Goal: Book appointment/travel/reservation

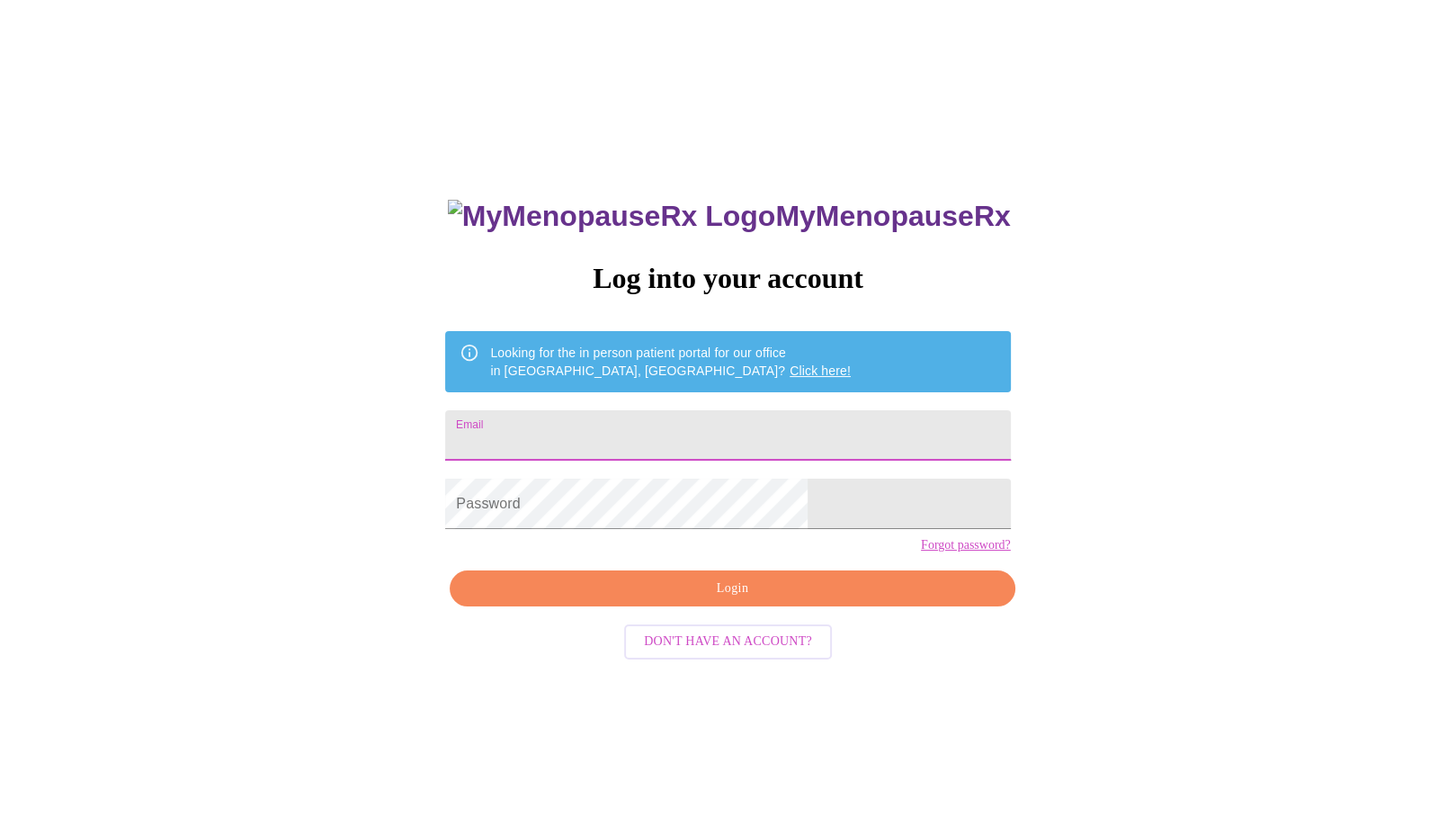
click at [673, 426] on input "Email" at bounding box center [728, 435] width 565 height 50
type input "[PERSON_NAME][EMAIL_ADDRESS][DOMAIN_NAME]"
click at [781, 600] on span "Login" at bounding box center [732, 589] width 523 height 22
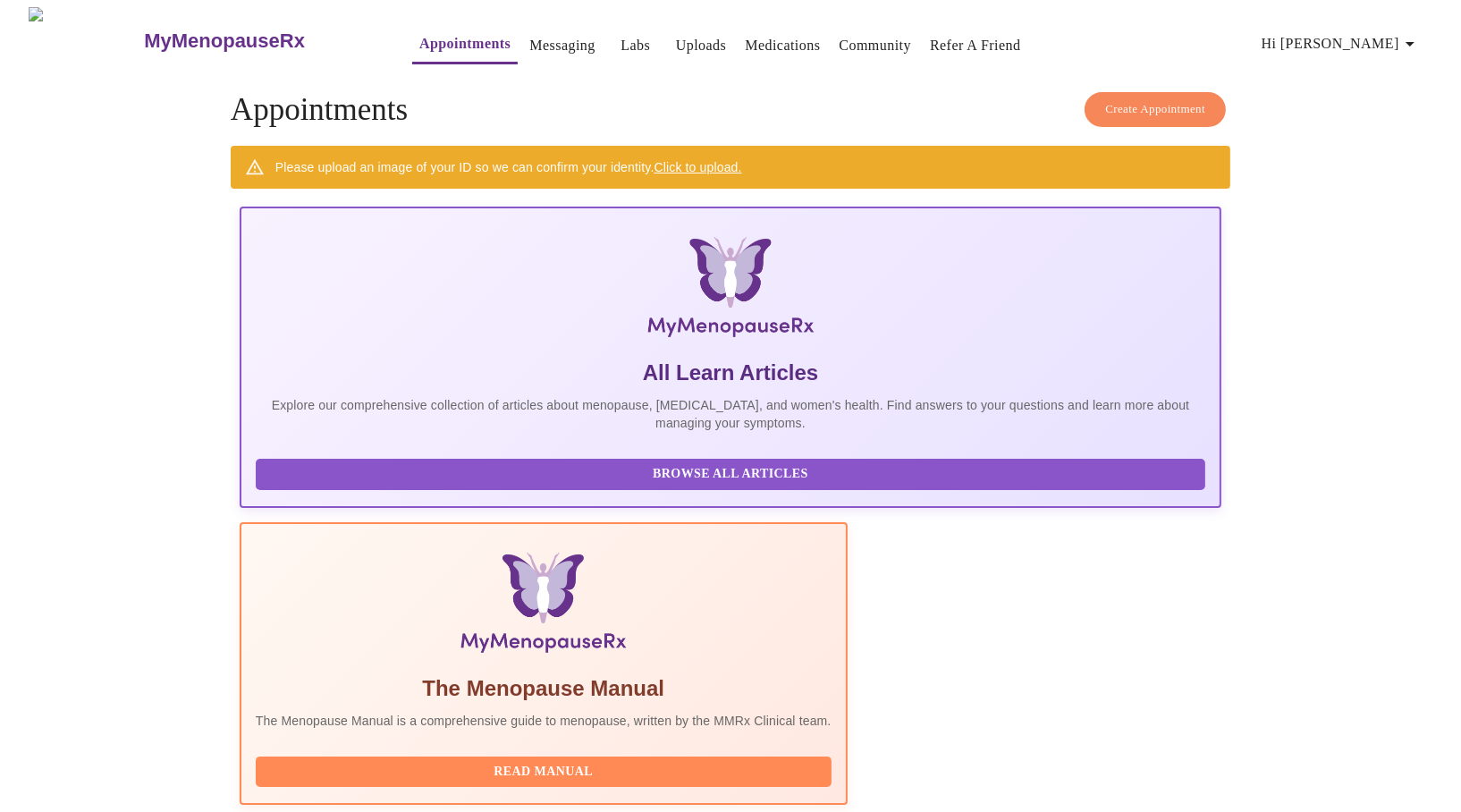
click at [677, 37] on link "Uploads" at bounding box center [701, 45] width 51 height 25
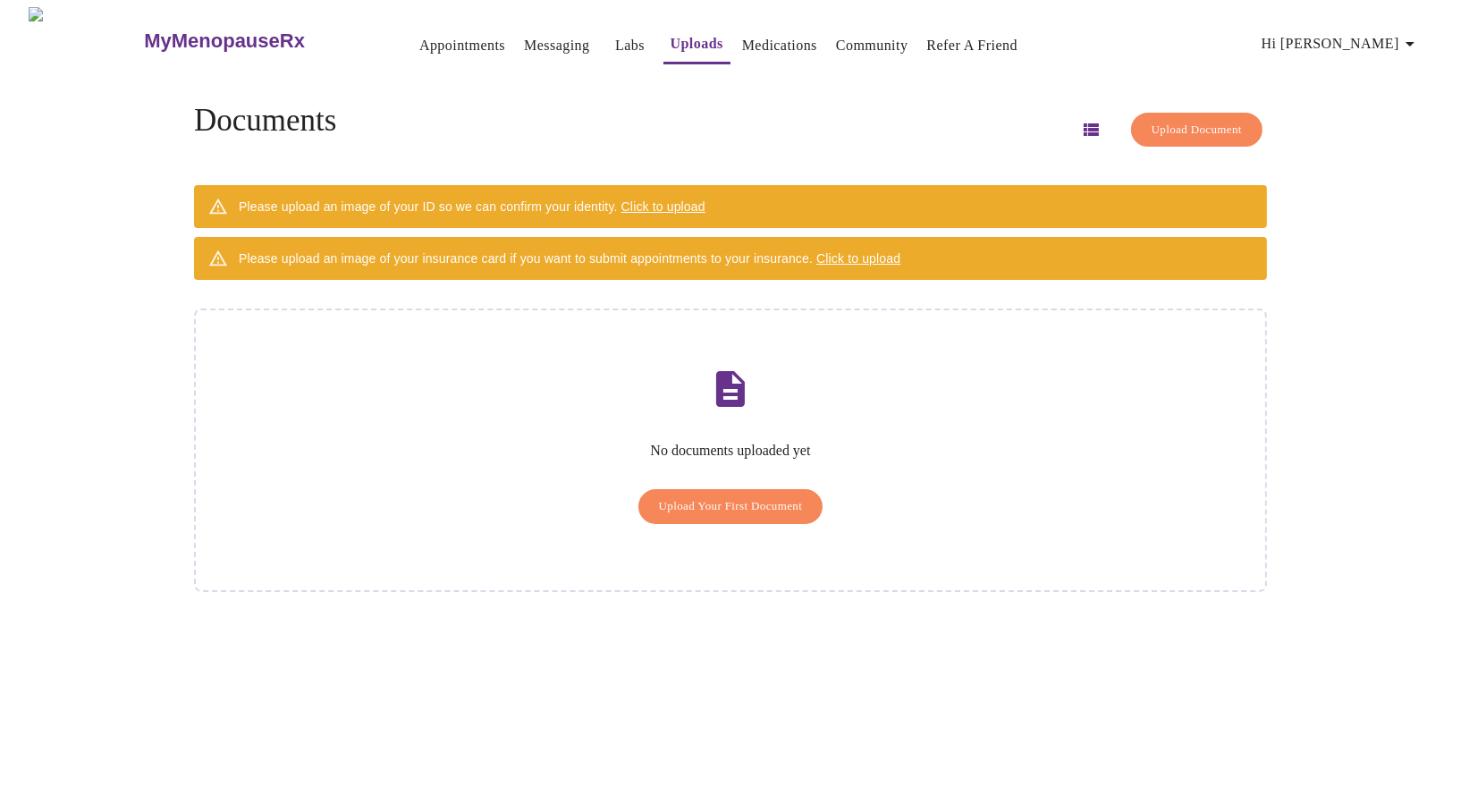
click at [419, 35] on link "Appointments" at bounding box center [461, 45] width 86 height 25
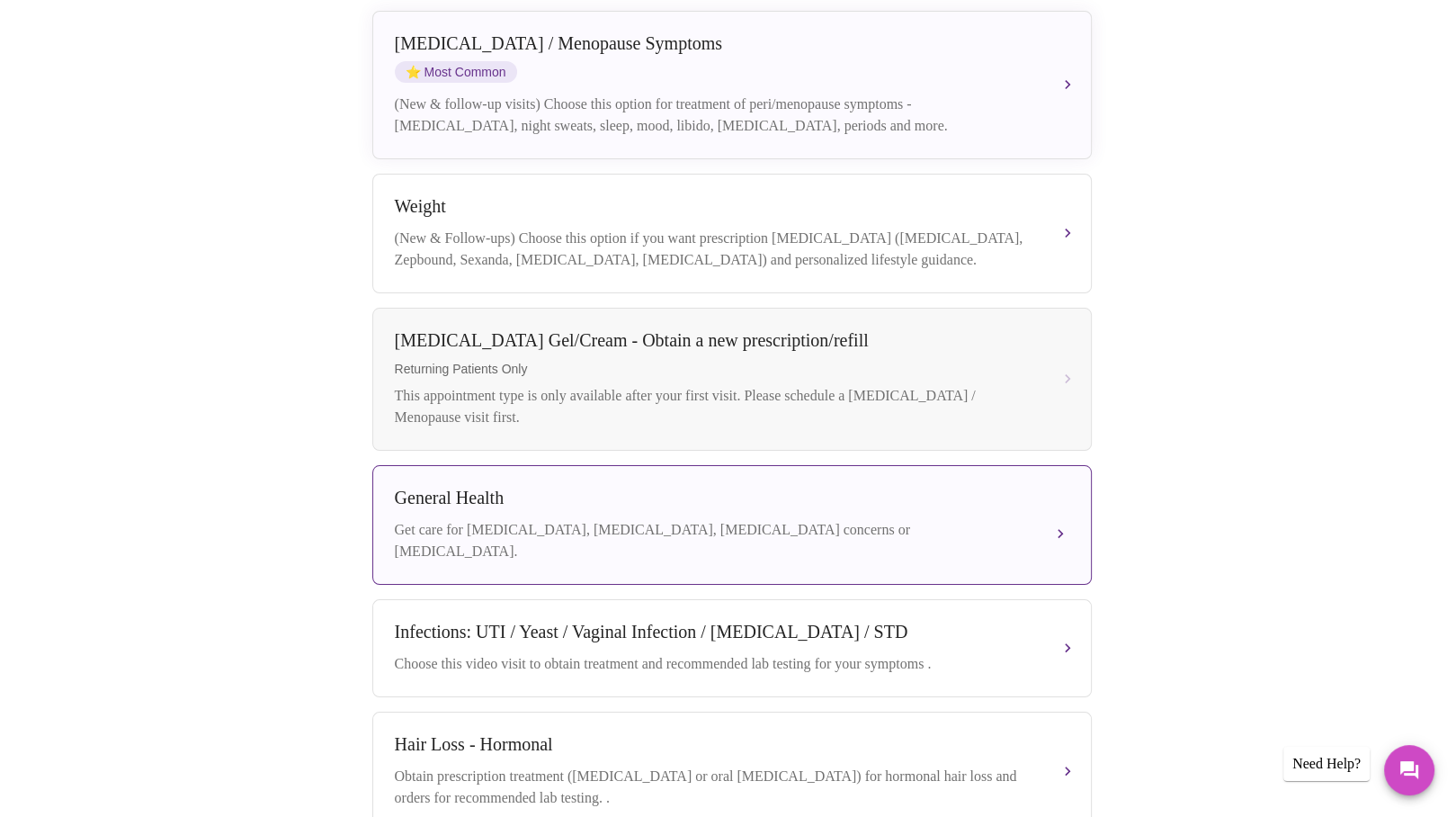
scroll to position [270, 0]
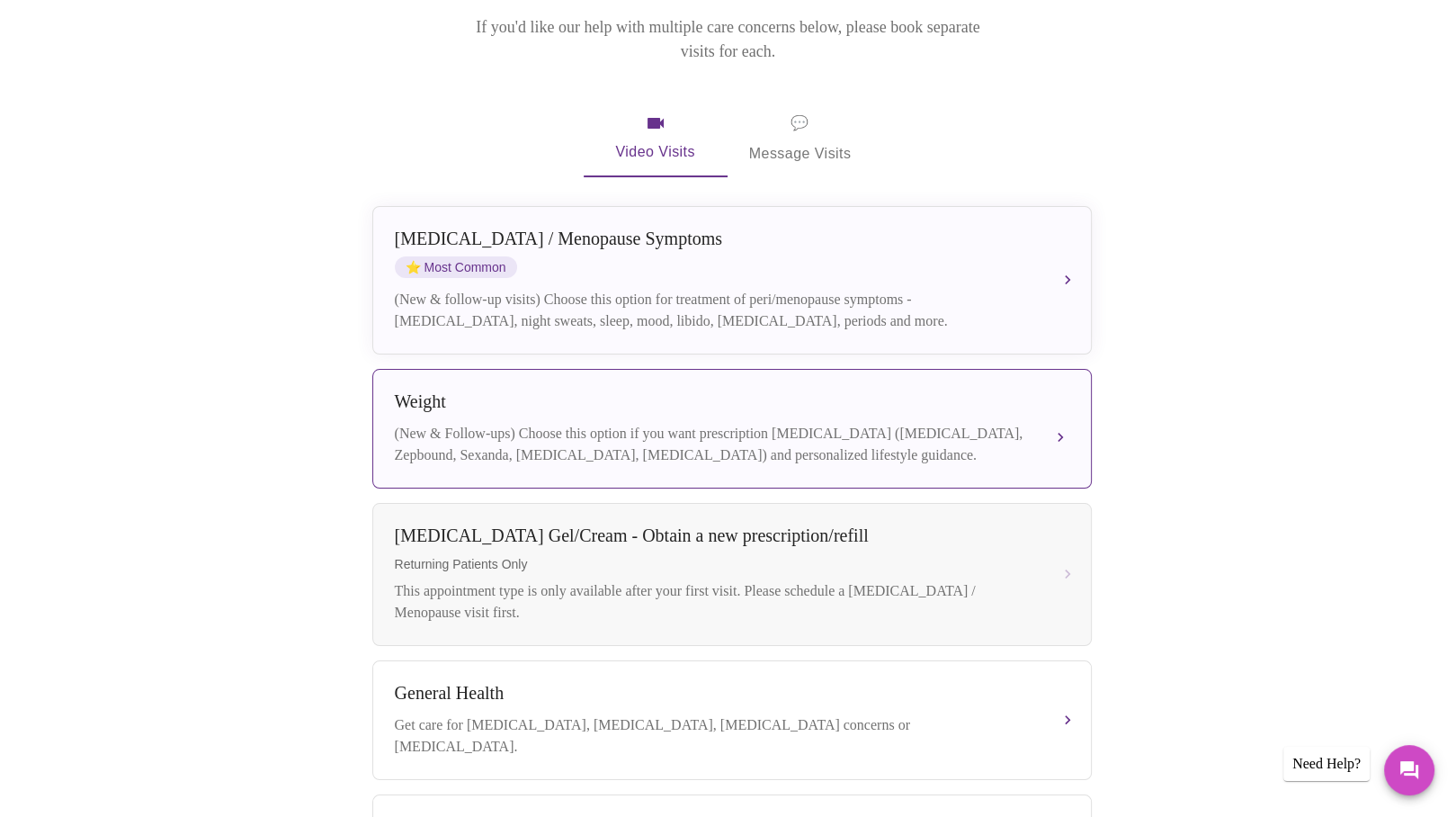
click at [1059, 407] on button "Weight (New & Follow-ups) Choose this option if you want prescription [MEDICAL_…" at bounding box center [731, 428] width 719 height 120
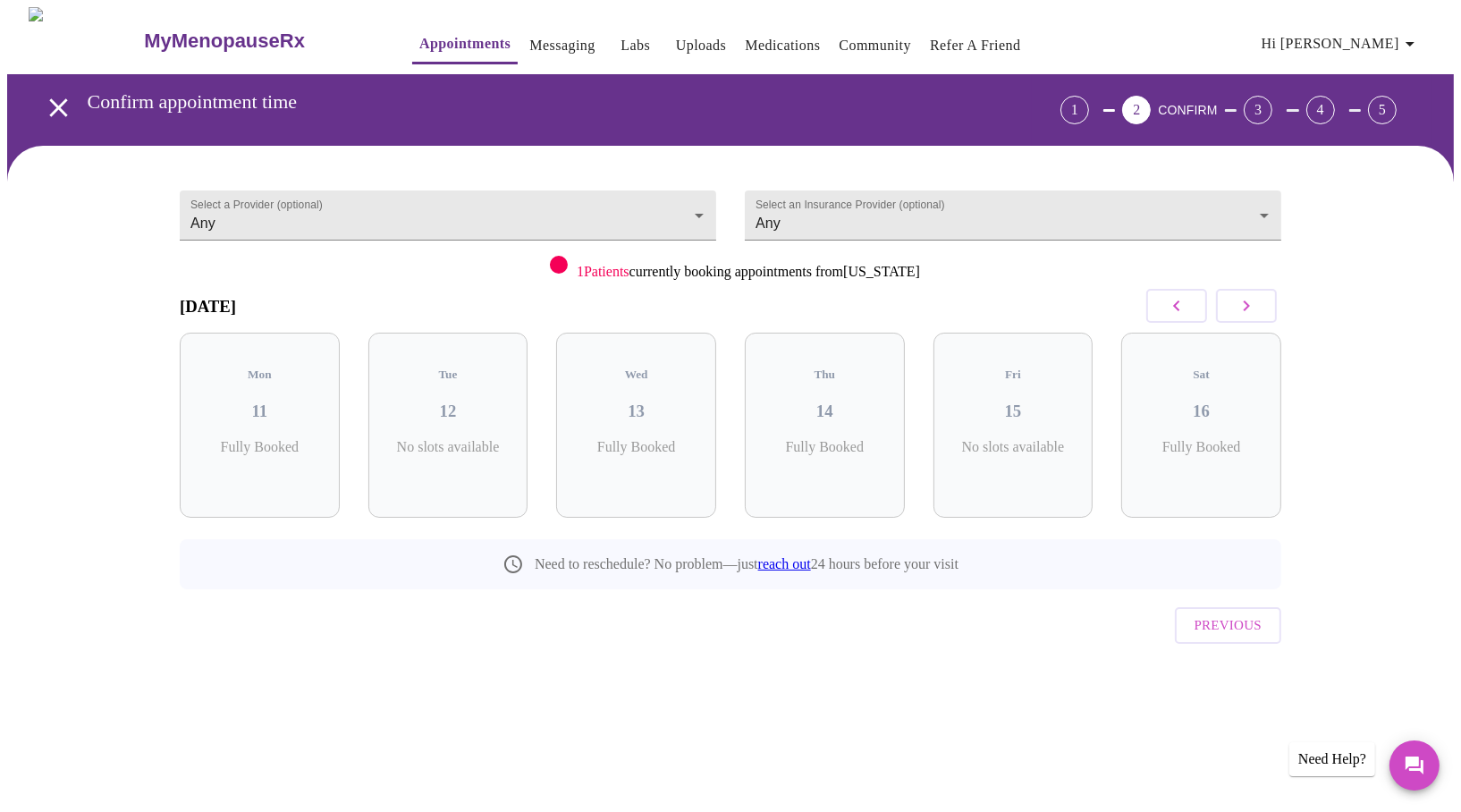
click at [1252, 303] on icon "button" at bounding box center [1246, 305] width 21 height 21
click at [43, 97] on icon "open drawer" at bounding box center [59, 108] width 31 height 31
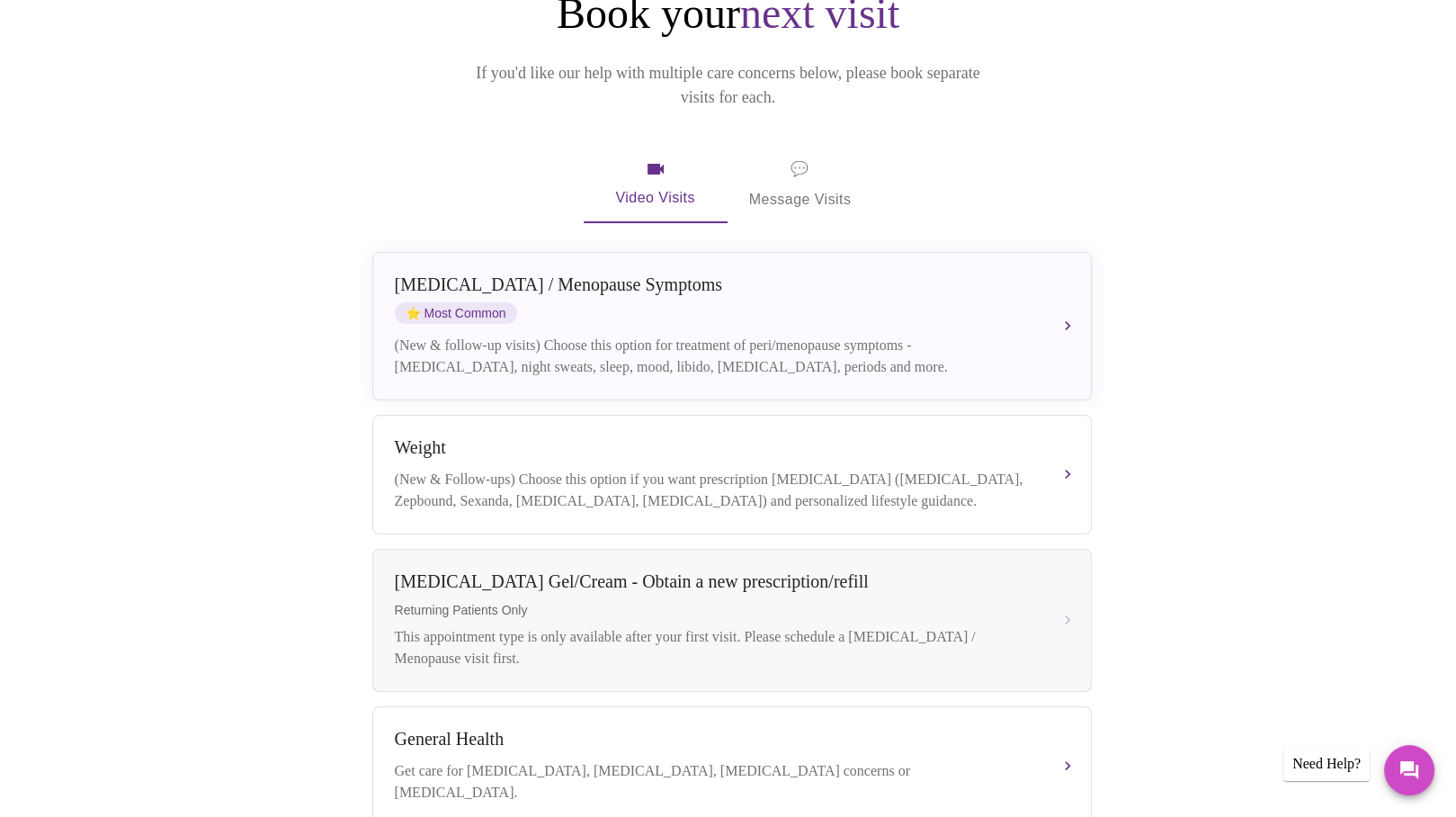
scroll to position [201, 0]
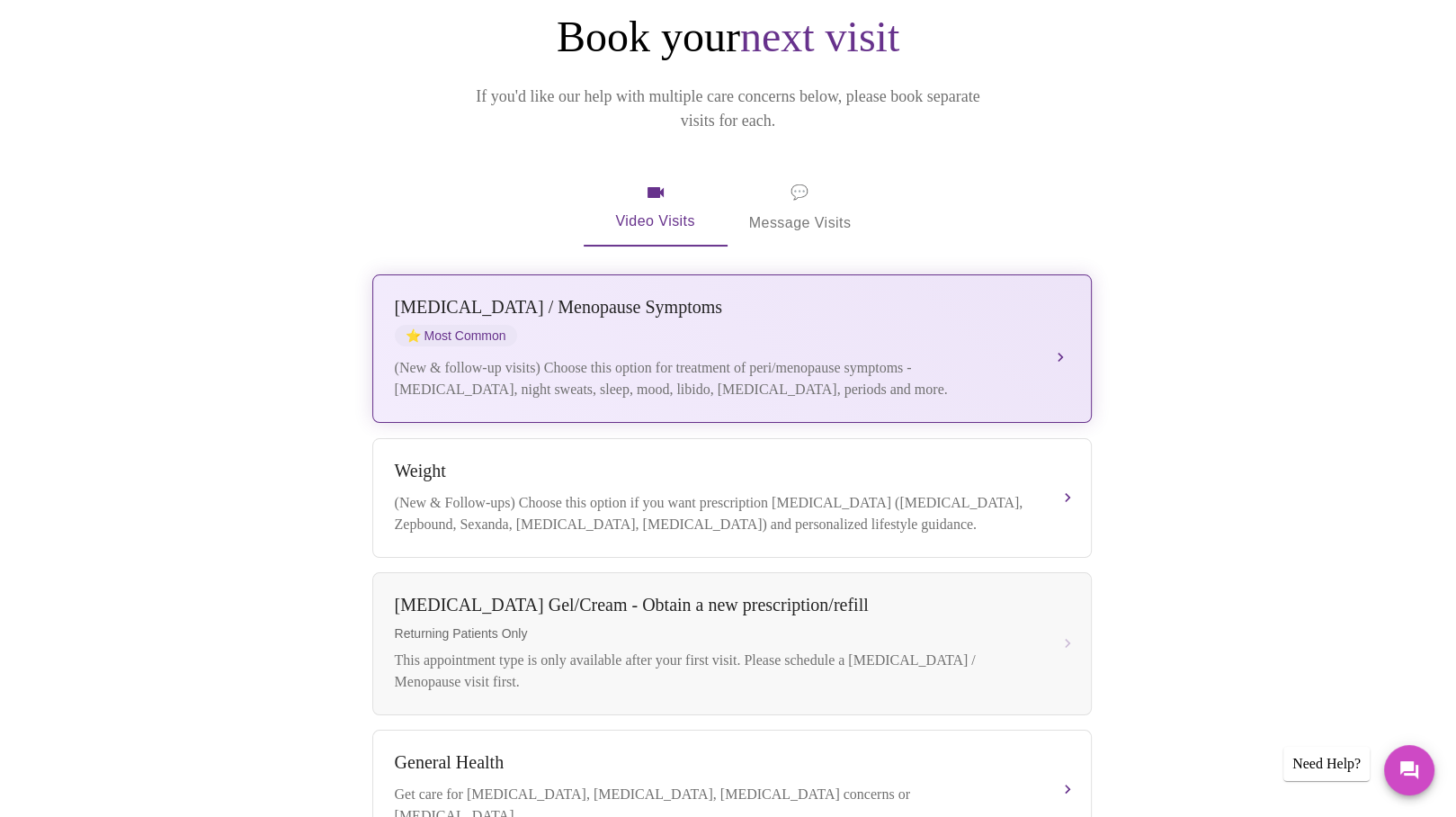
click at [1062, 318] on button "[MEDICAL_DATA] / Menopause Symptoms ⭐ Most Common (New & follow-up visits) Choo…" at bounding box center [731, 349] width 719 height 149
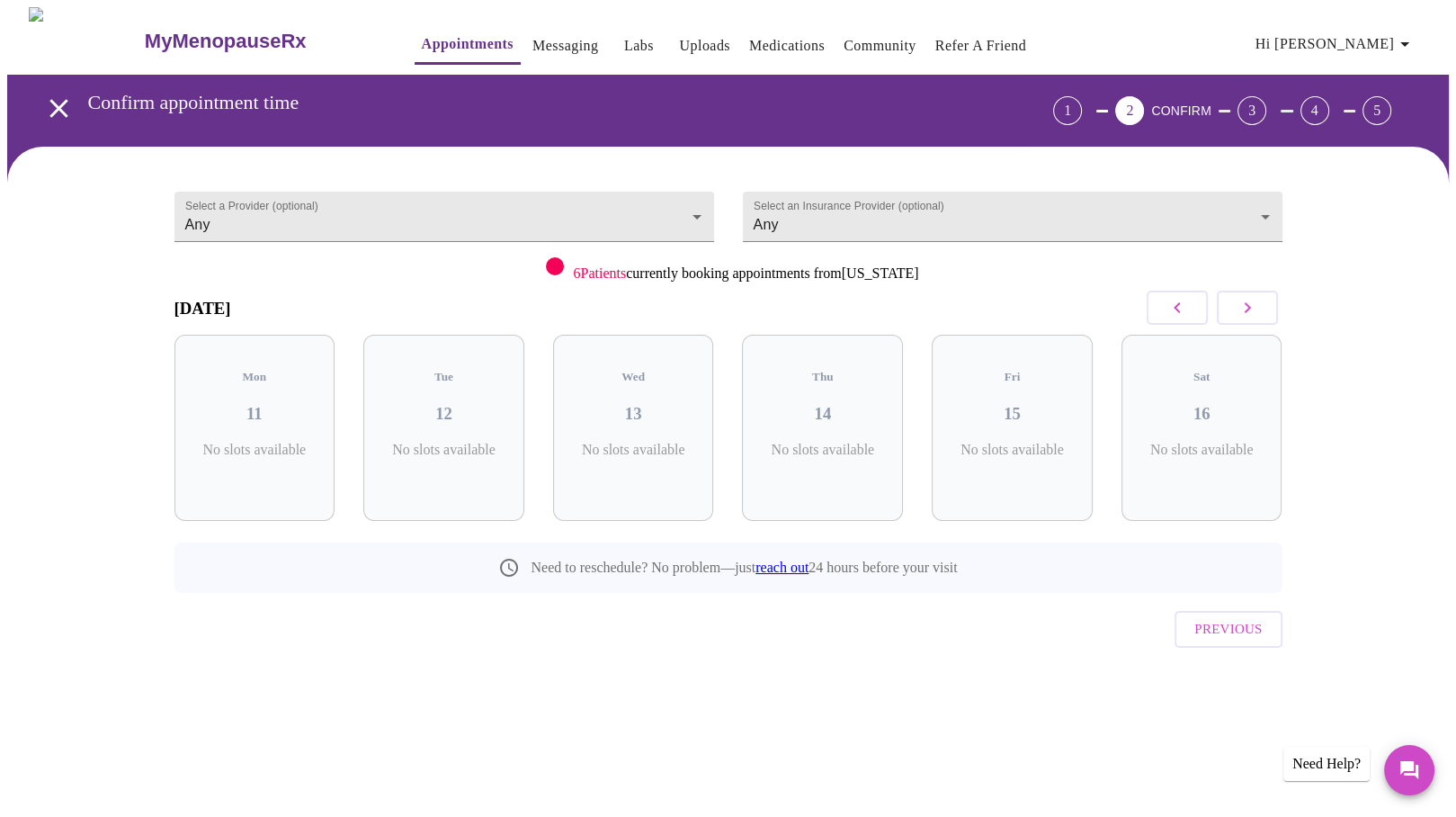
scroll to position [0, 0]
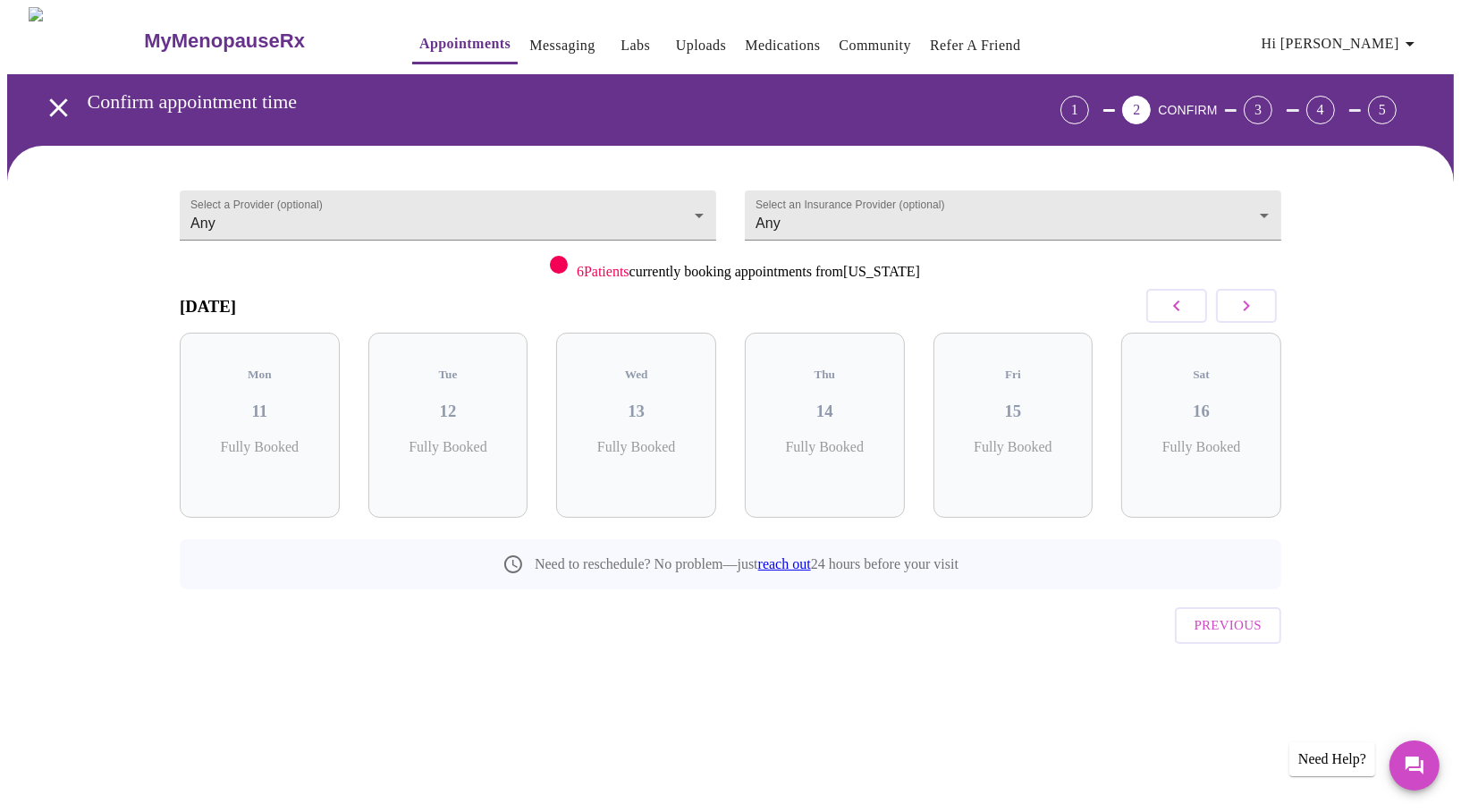
click at [1250, 303] on icon "button" at bounding box center [1246, 305] width 21 height 21
click at [54, 100] on icon "open drawer" at bounding box center [59, 108] width 31 height 31
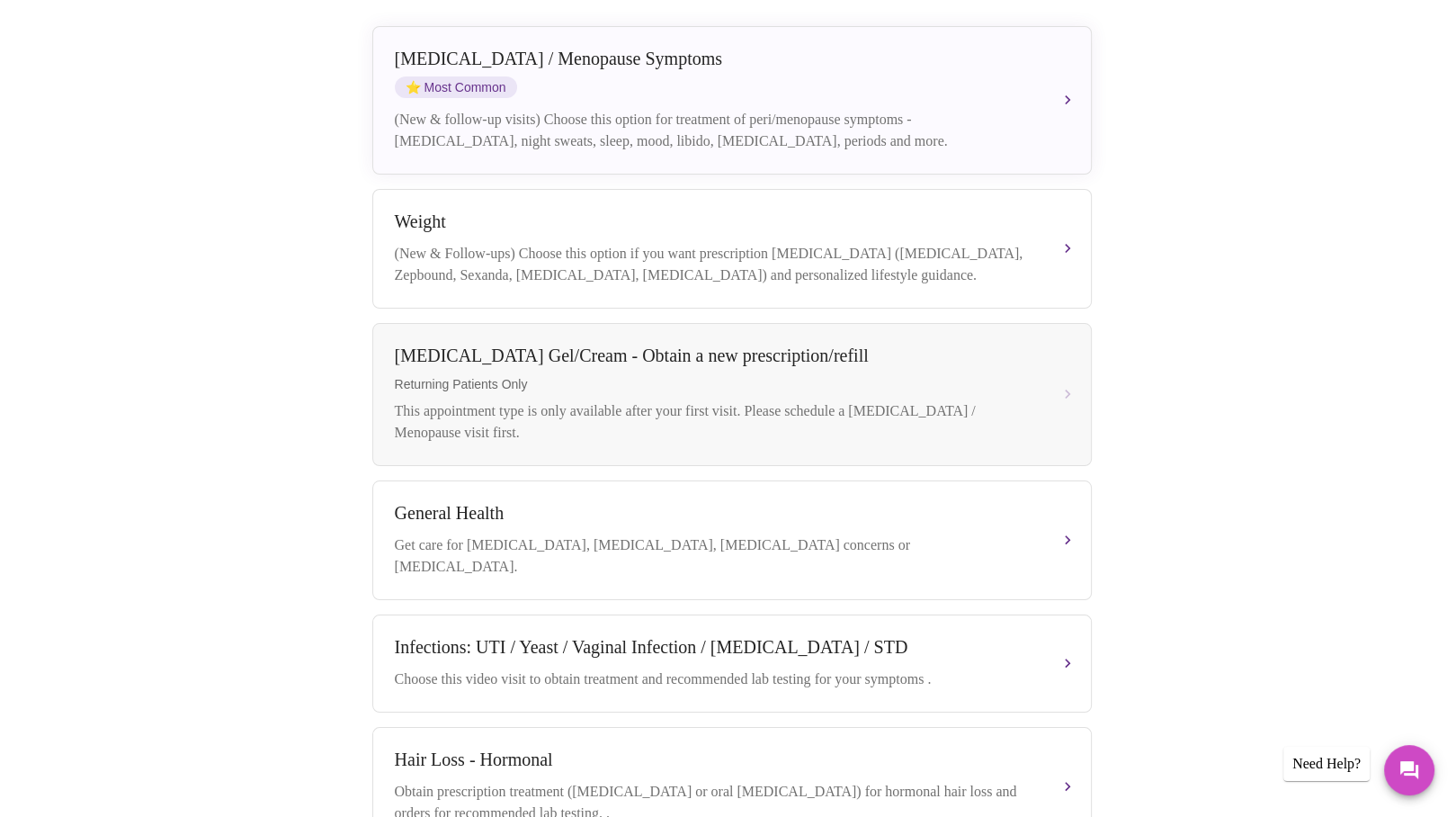
scroll to position [539, 0]
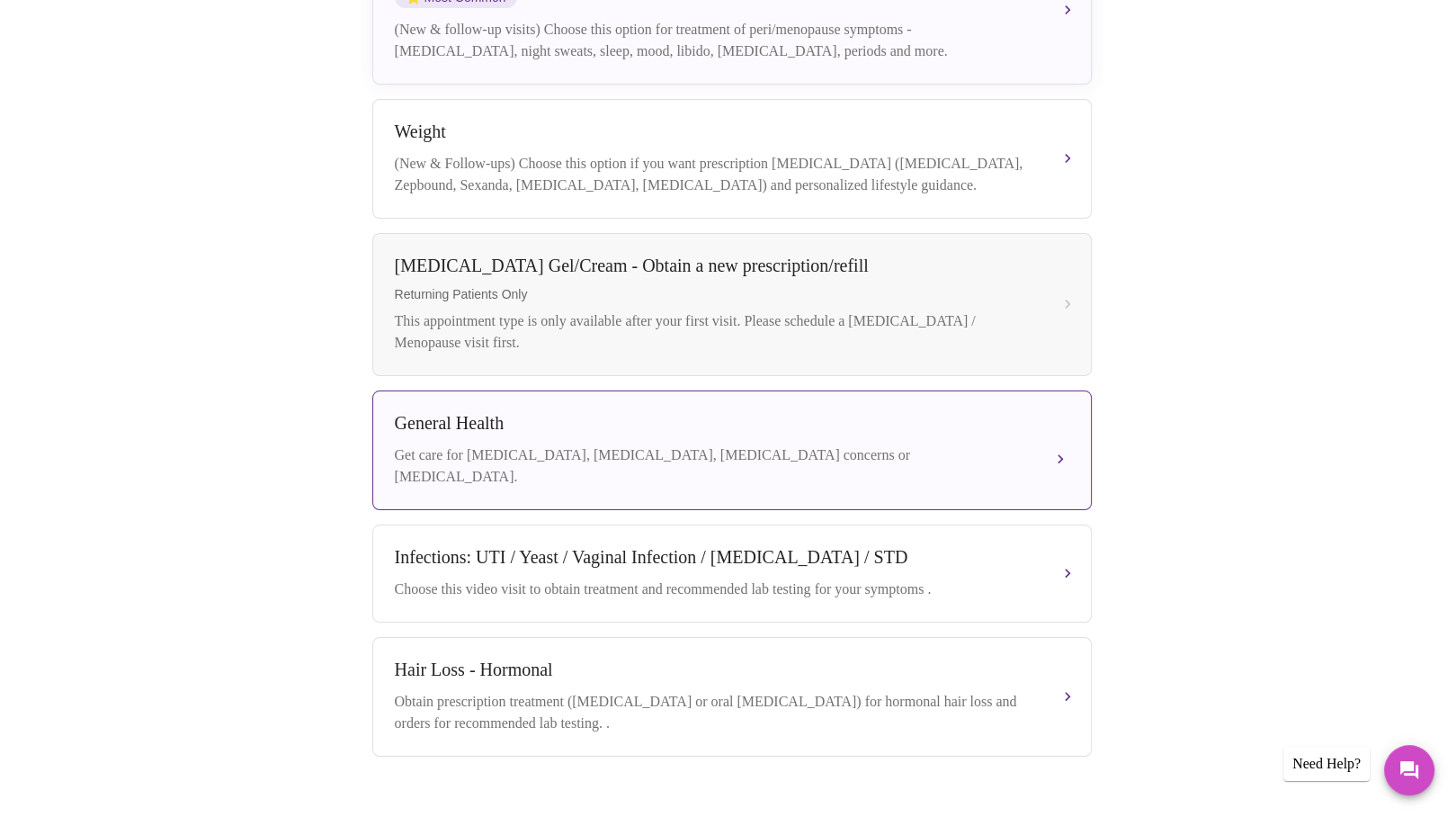
click at [1062, 437] on button "General Health Get care for [MEDICAL_DATA], [MEDICAL_DATA], [MEDICAL_DATA] conc…" at bounding box center [731, 450] width 719 height 120
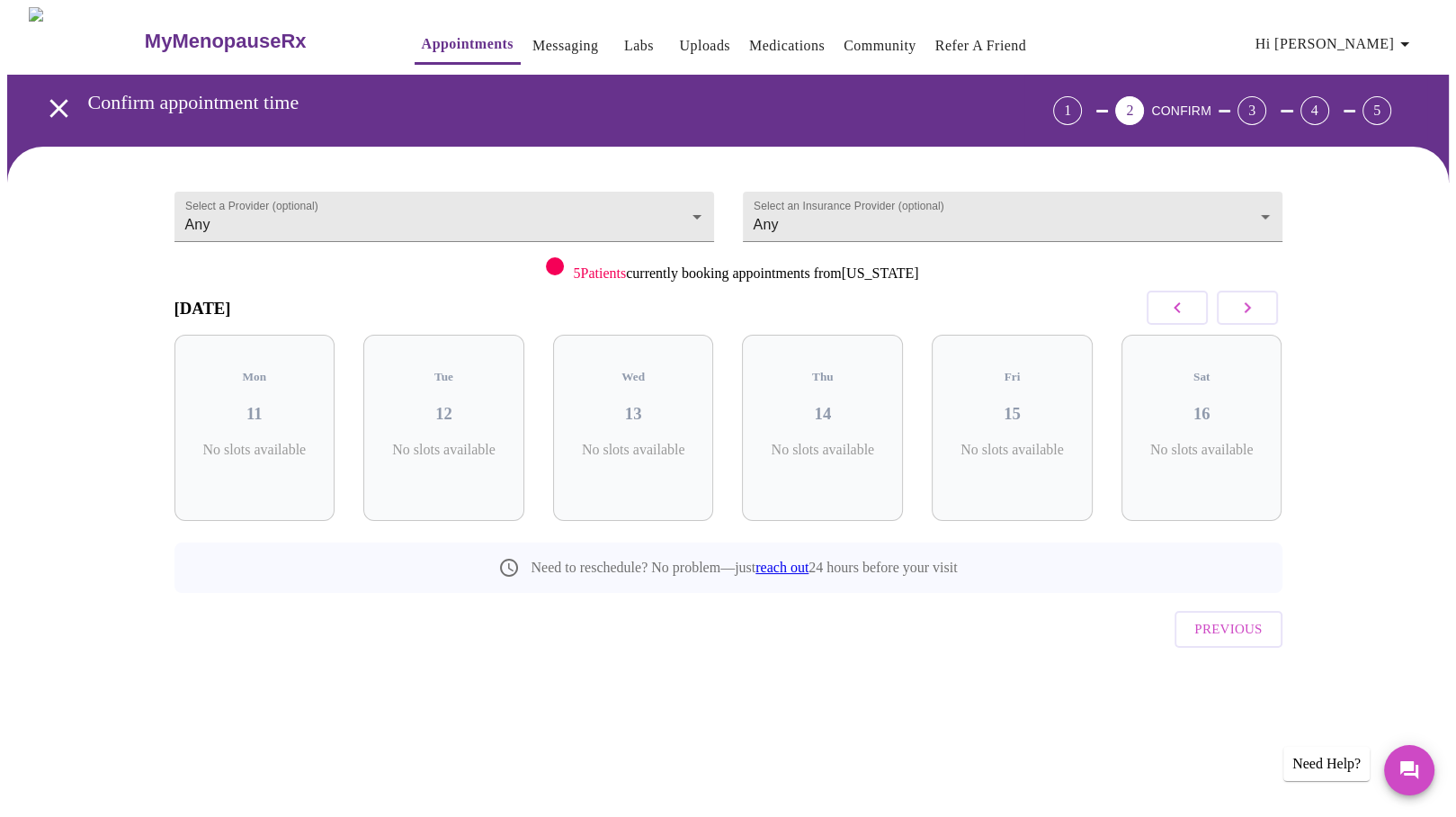
scroll to position [0, 0]
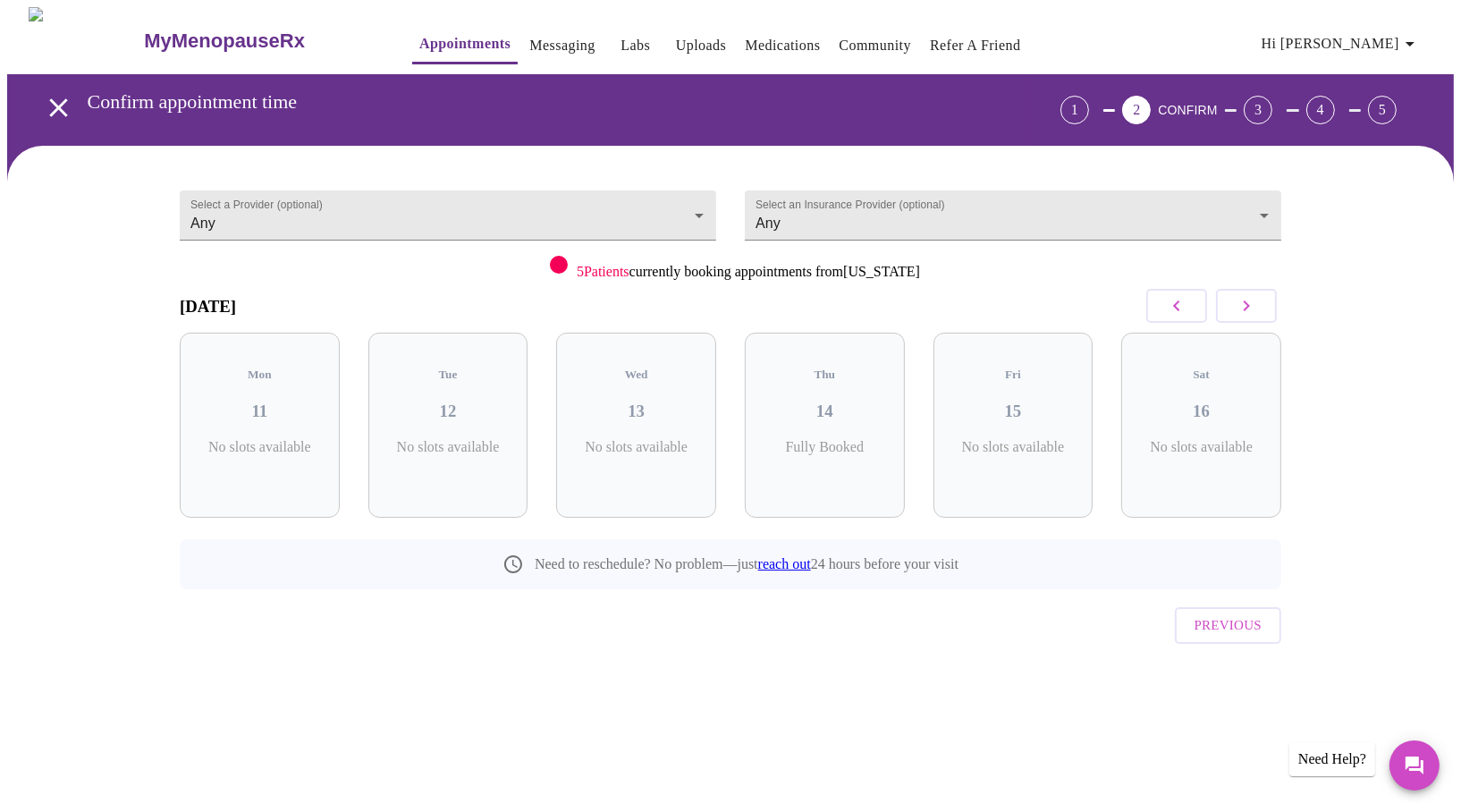
click at [1253, 300] on icon "button" at bounding box center [1246, 305] width 21 height 21
click at [1029, 401] on h3 "20" at bounding box center [1013, 411] width 131 height 19
